Goal: Task Accomplishment & Management: Complete application form

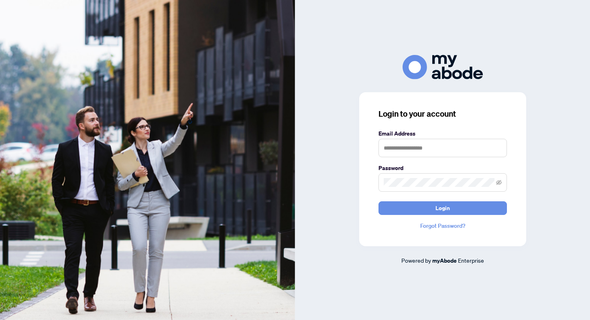
click at [402, 158] on form "Email Address Password Login" at bounding box center [443, 172] width 128 height 86
click at [401, 147] on input "text" at bounding box center [443, 148] width 128 height 18
type input "**********"
click at [379, 202] on button "Login" at bounding box center [443, 209] width 128 height 14
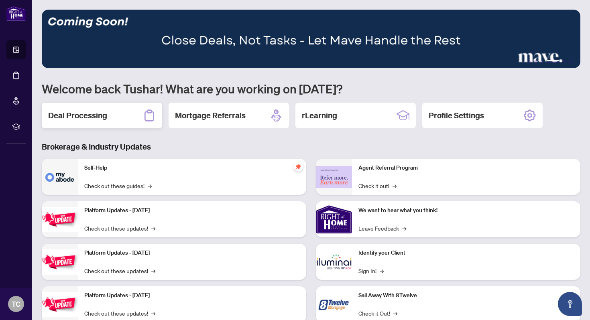
click at [95, 114] on h2 "Deal Processing" at bounding box center [77, 115] width 59 height 11
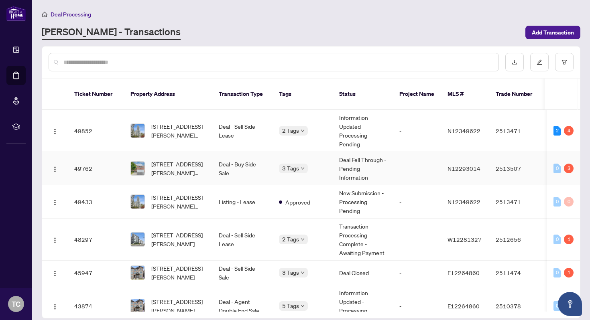
click at [221, 161] on td "Deal - Buy Side Sale" at bounding box center [242, 168] width 60 height 33
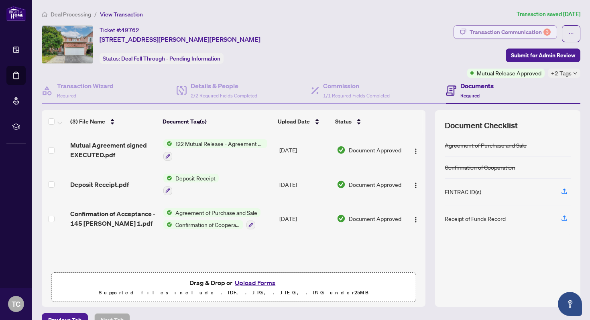
click at [494, 30] on div "Transaction Communication 3" at bounding box center [510, 32] width 81 height 13
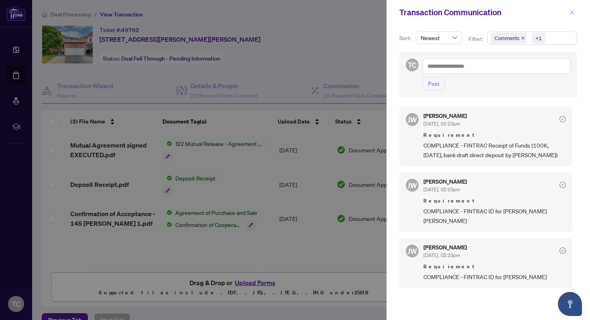
click at [574, 14] on icon "close" at bounding box center [572, 13] width 6 height 6
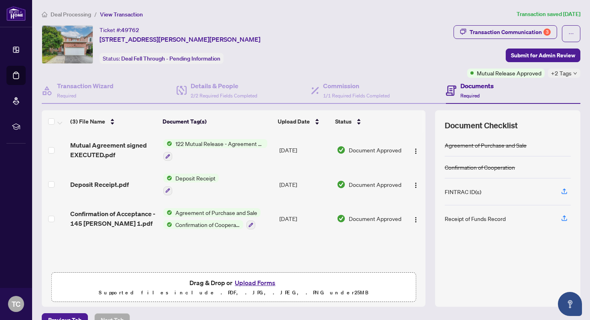
click at [257, 280] on button "Upload Forms" at bounding box center [254, 283] width 45 height 10
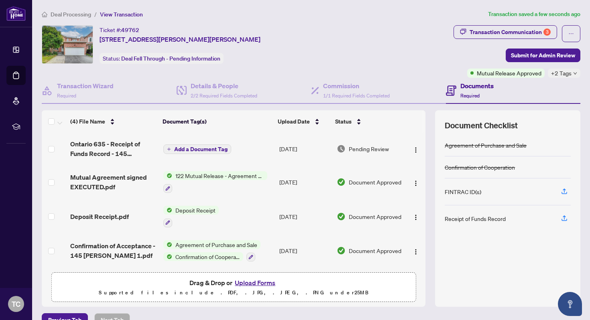
click at [256, 278] on button "Upload Forms" at bounding box center [254, 283] width 45 height 10
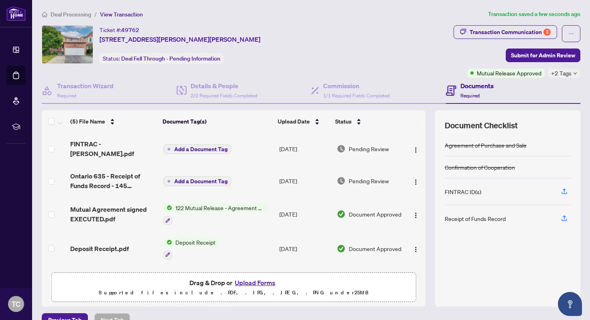
click at [257, 285] on button "Upload Forms" at bounding box center [254, 283] width 45 height 10
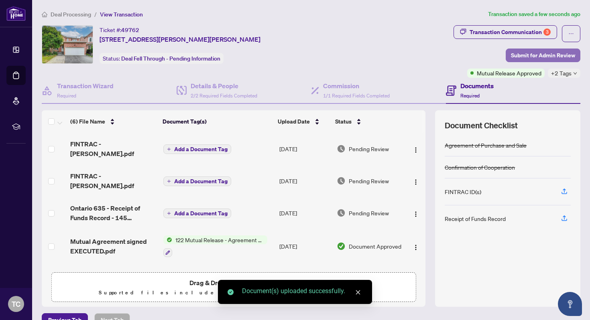
click at [540, 51] on span "Submit for Admin Review" at bounding box center [543, 55] width 64 height 13
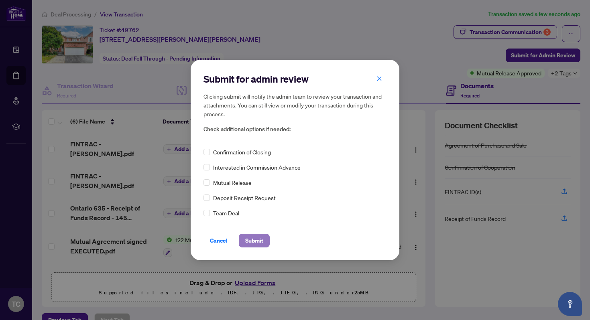
click at [258, 242] on span "Submit" at bounding box center [254, 240] width 18 height 13
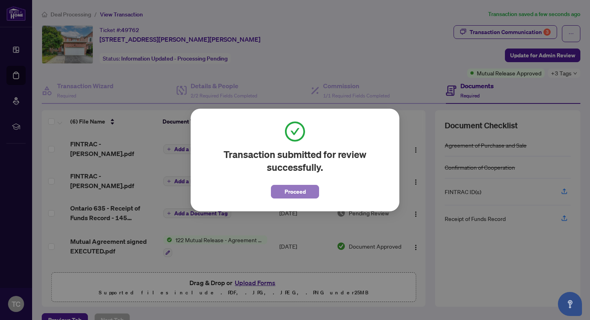
click at [301, 194] on span "Proceed" at bounding box center [295, 191] width 21 height 13
